Goal: Transaction & Acquisition: Purchase product/service

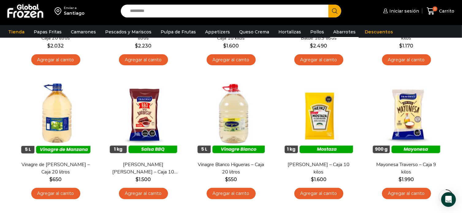
scroll to position [149, 0]
click at [198, 9] on input "Search input" at bounding box center [226, 11] width 198 height 13
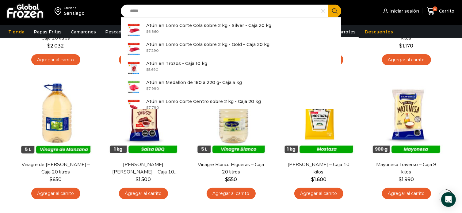
type input "****"
click at [107, 12] on div "Enviar a Santiago" at bounding box center [58, 11] width 111 height 22
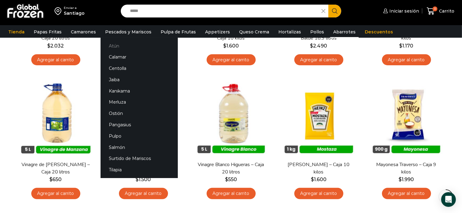
click at [118, 45] on link "Atún" at bounding box center [138, 45] width 77 height 11
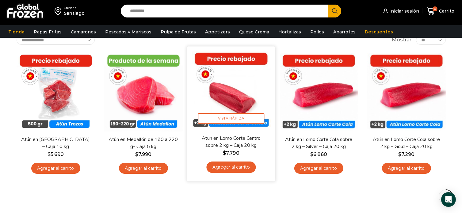
scroll to position [31, 0]
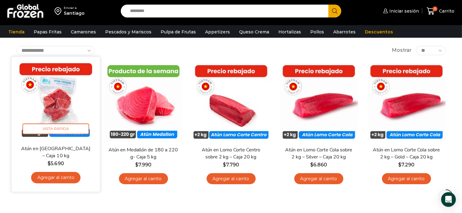
click at [55, 106] on img at bounding box center [55, 100] width 79 height 79
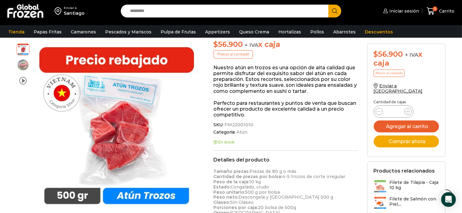
scroll to position [31, 0]
